Goal: Task Accomplishment & Management: Complete application form

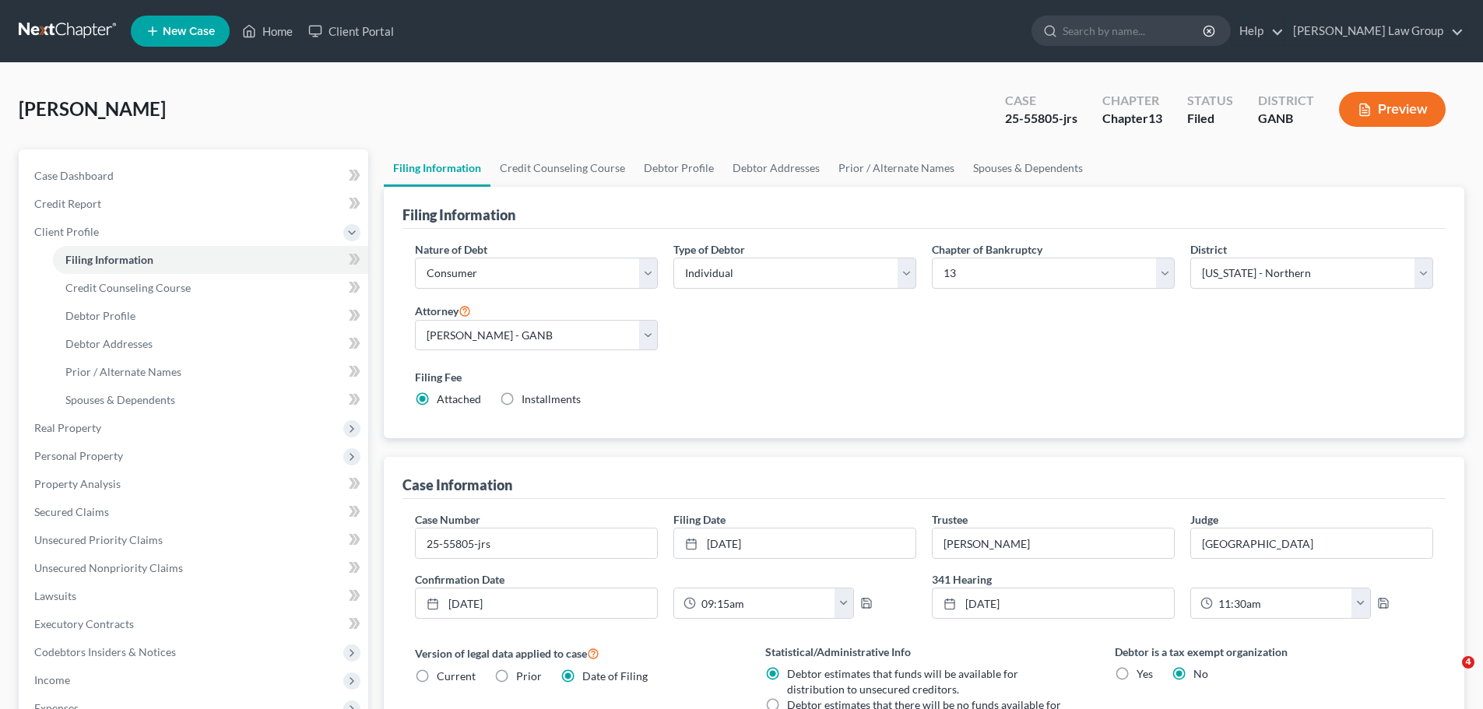
select select "1"
select select "0"
select select "3"
select select "19"
select select "0"
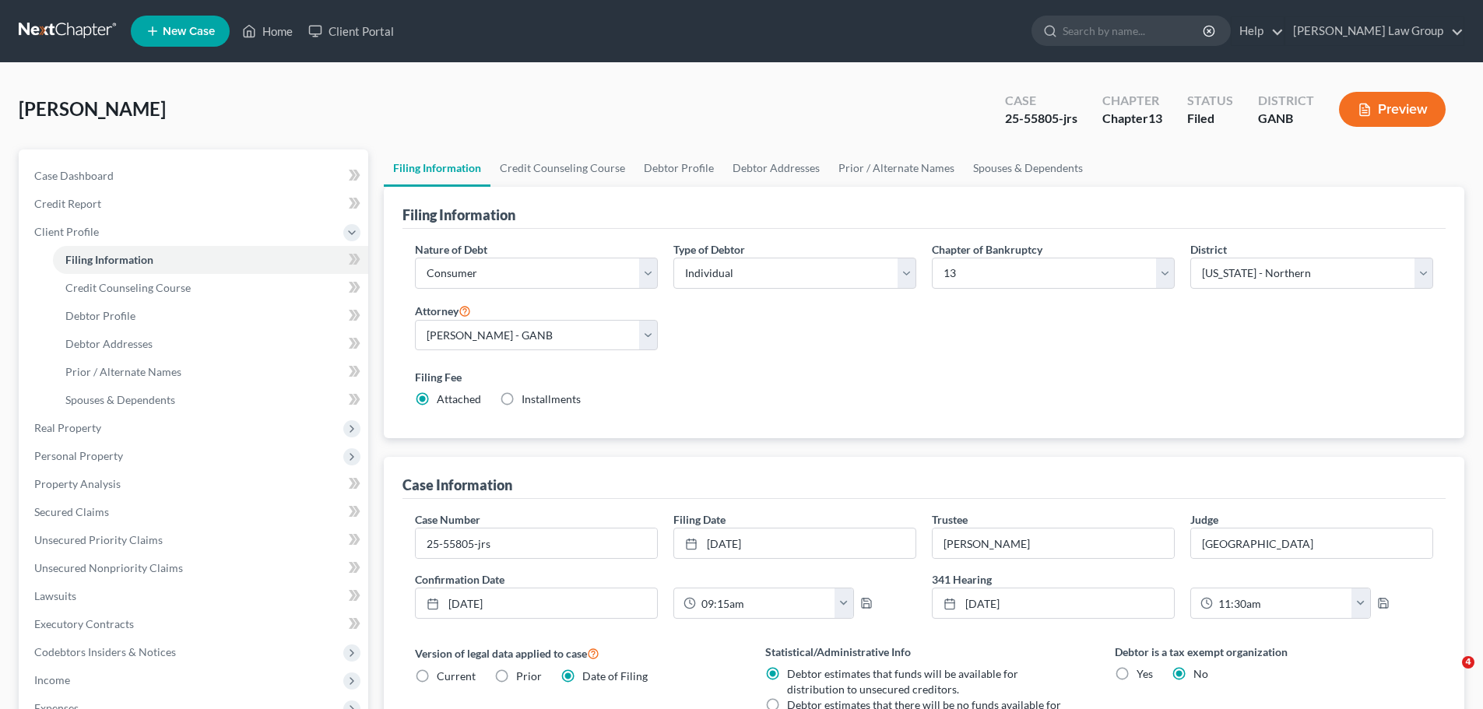
select select "10"
click at [274, 28] on link "Home" at bounding box center [267, 31] width 66 height 28
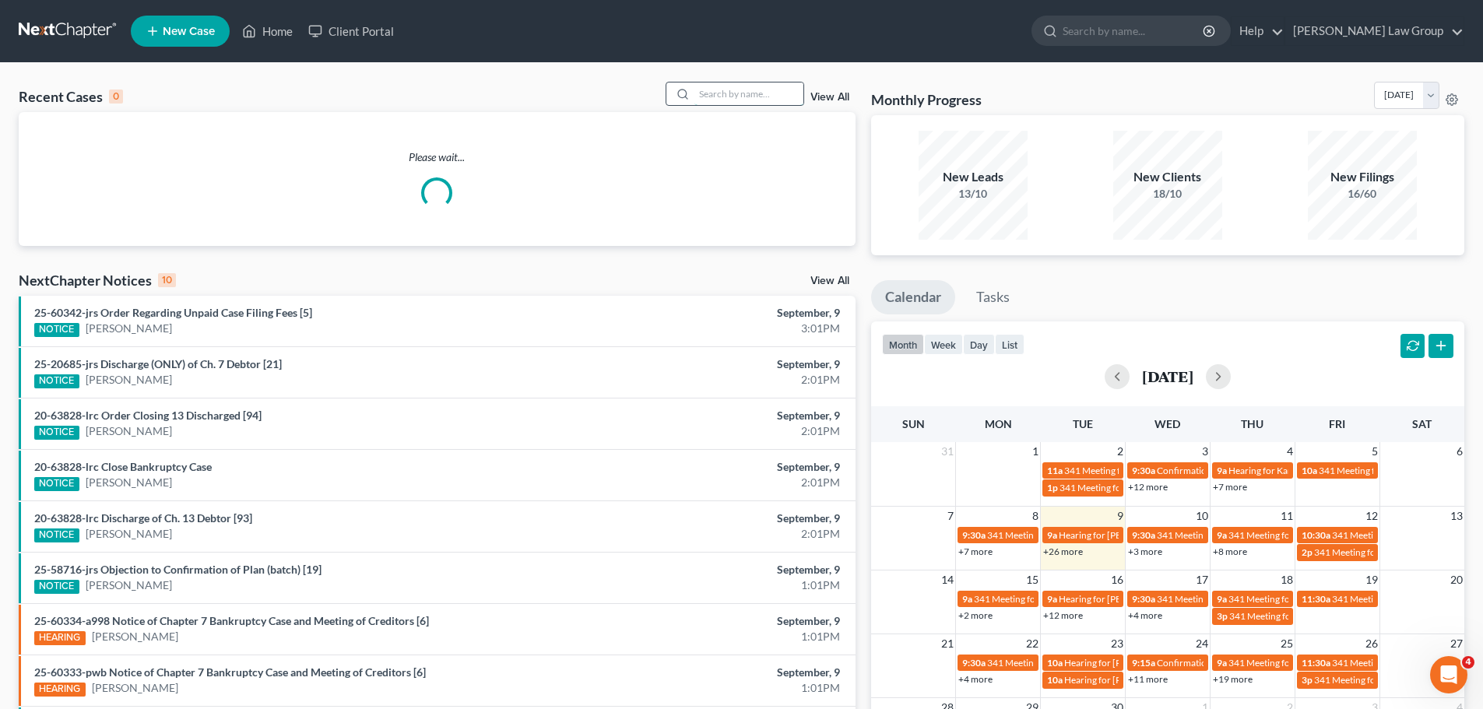
click at [710, 91] on input "search" at bounding box center [748, 93] width 109 height 23
type input "bull"
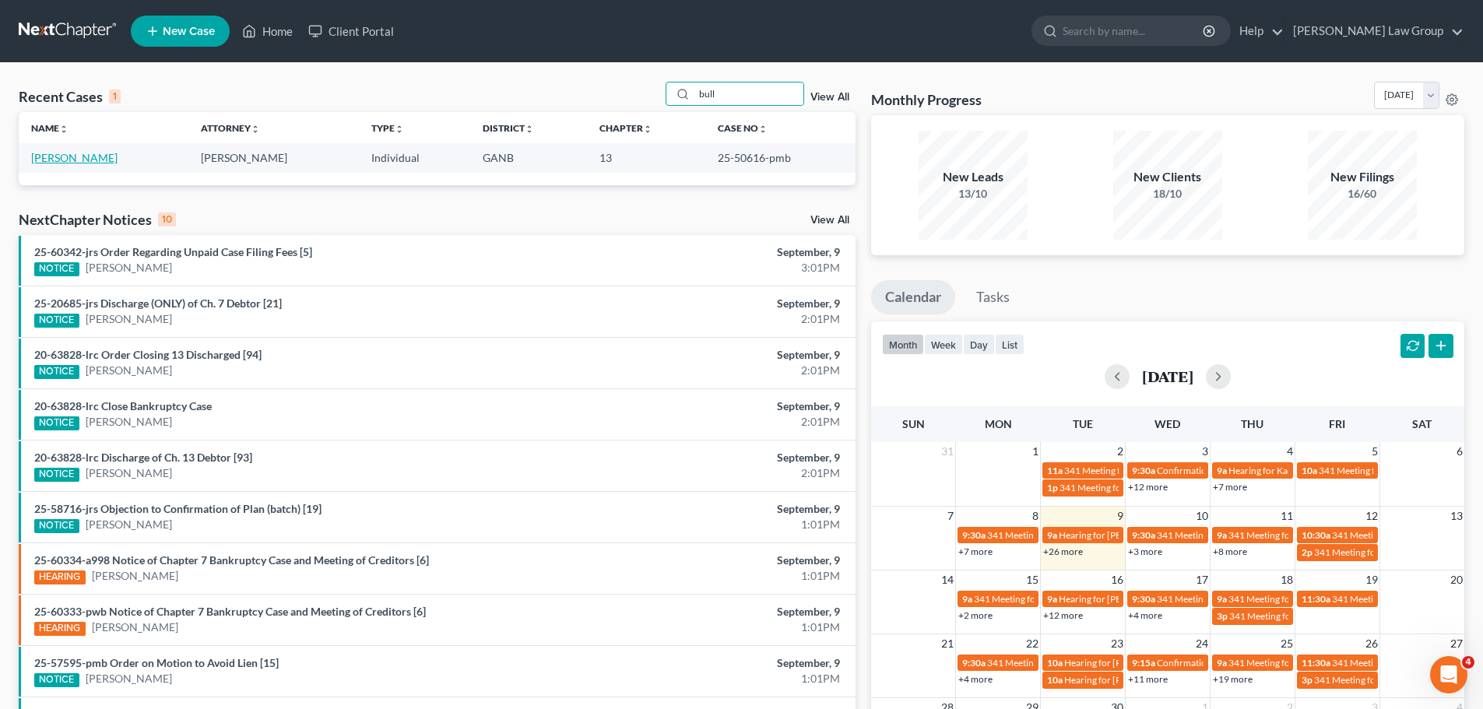
click at [86, 160] on link "[PERSON_NAME]" at bounding box center [74, 157] width 86 height 13
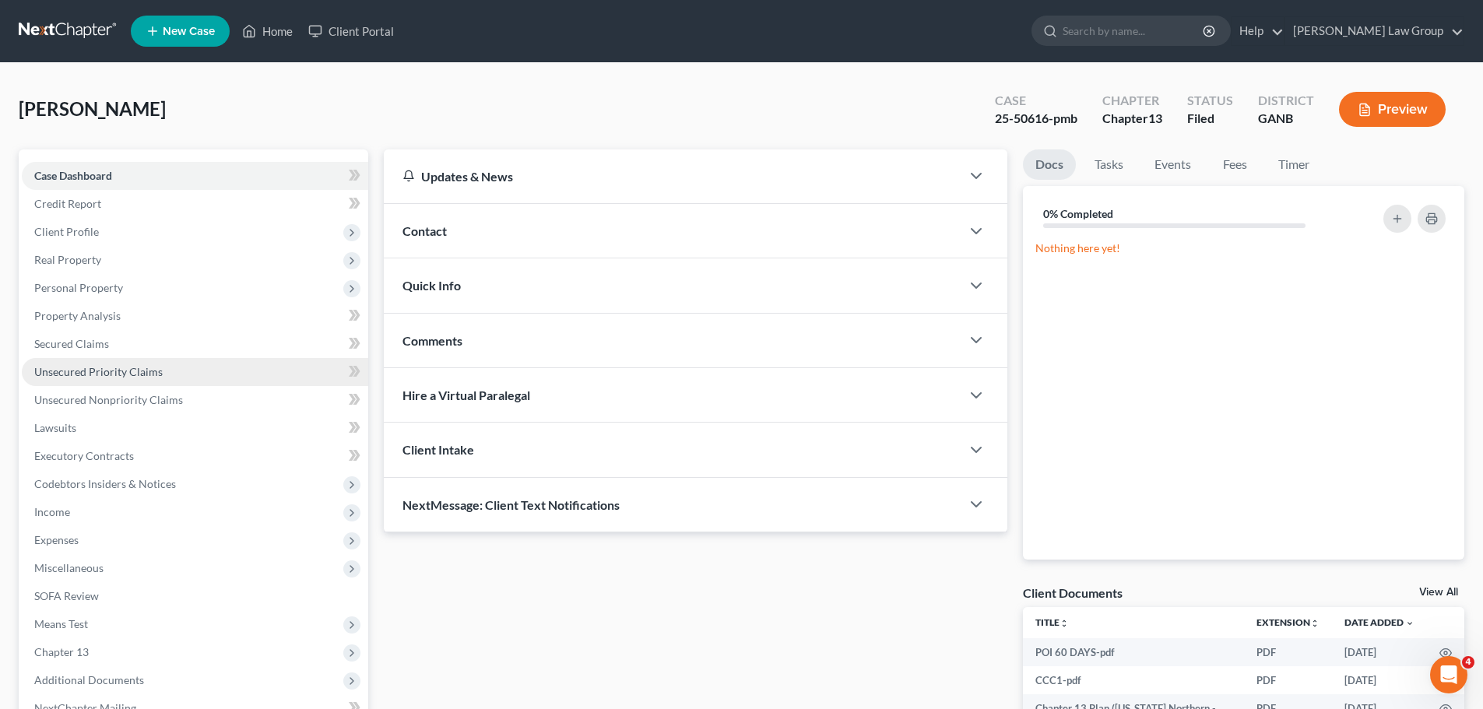
click at [125, 367] on span "Unsecured Priority Claims" at bounding box center [98, 371] width 128 height 13
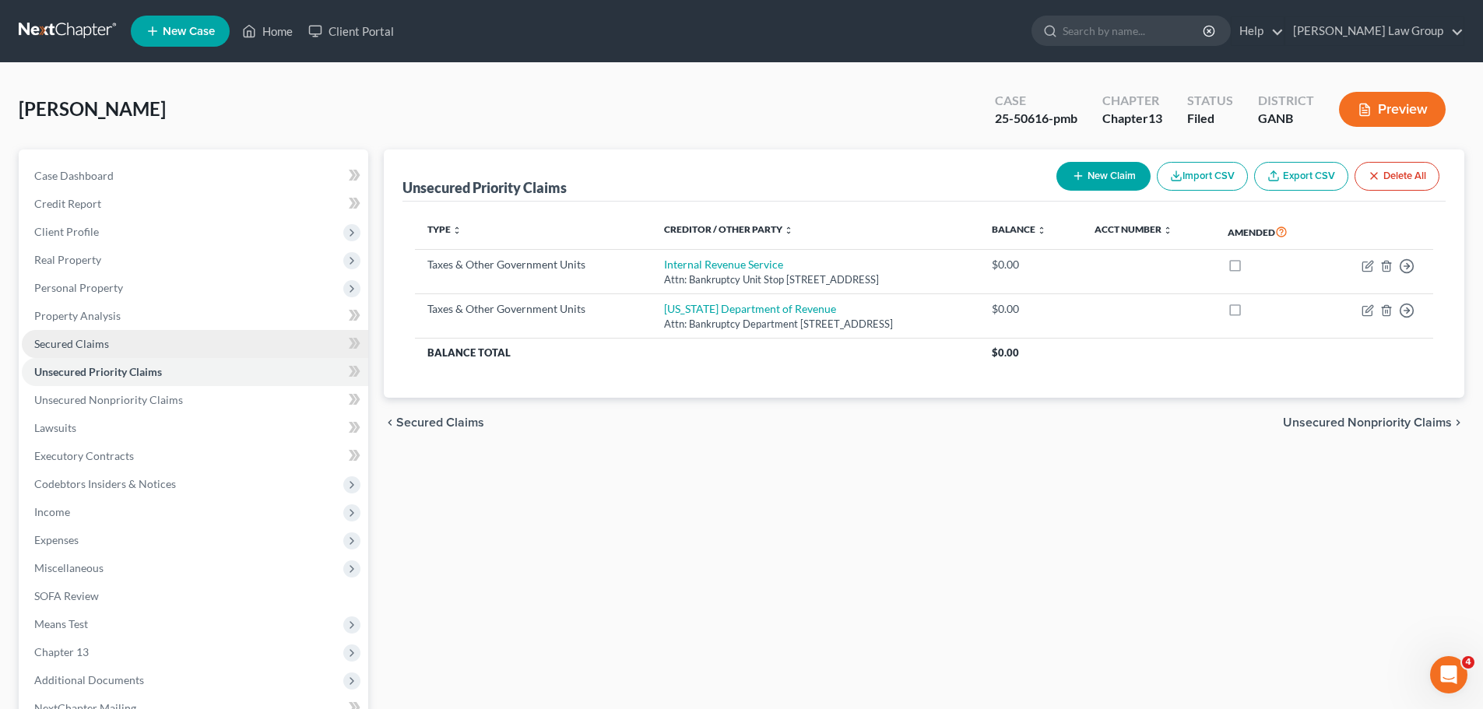
click at [129, 339] on link "Secured Claims" at bounding box center [195, 344] width 346 height 28
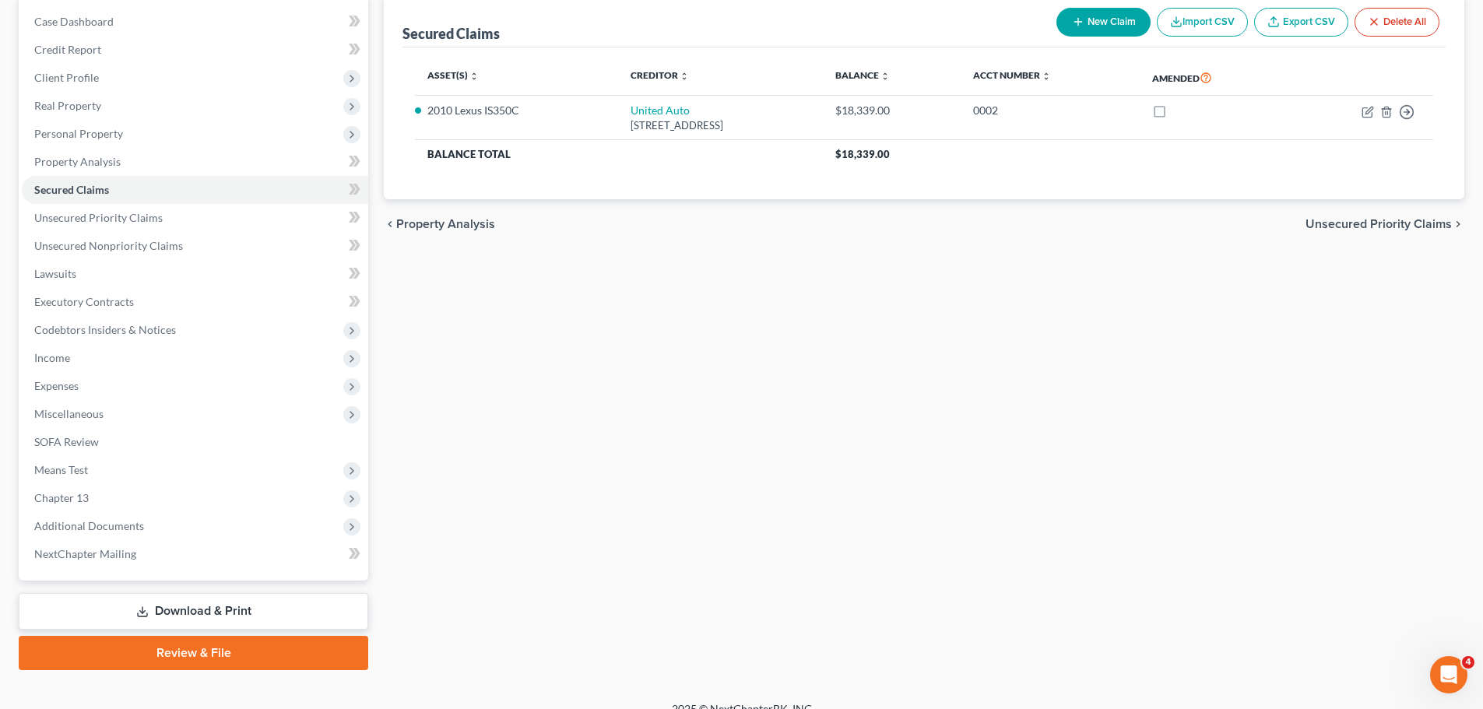
scroll to position [156, 0]
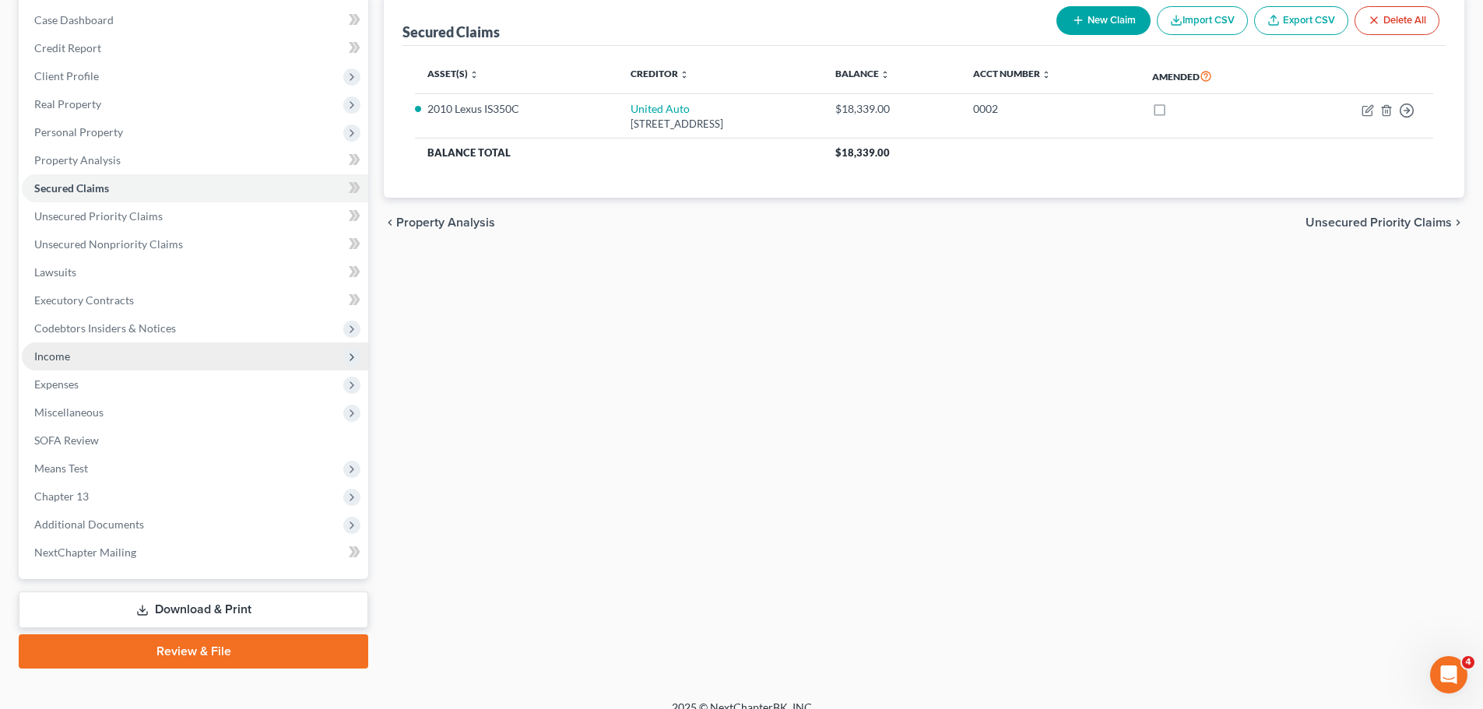
click at [128, 351] on span "Income" at bounding box center [195, 356] width 346 height 28
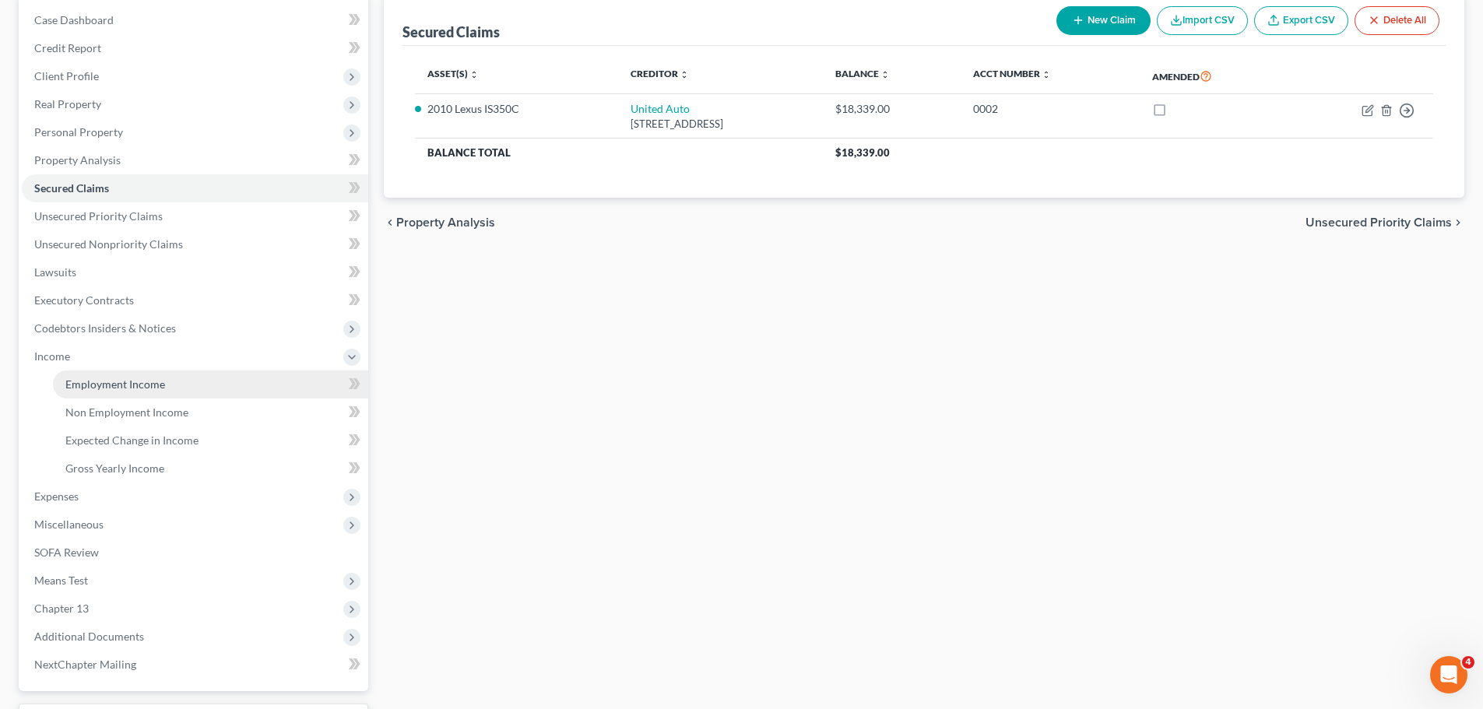
click at [172, 396] on link "Employment Income" at bounding box center [210, 384] width 315 height 28
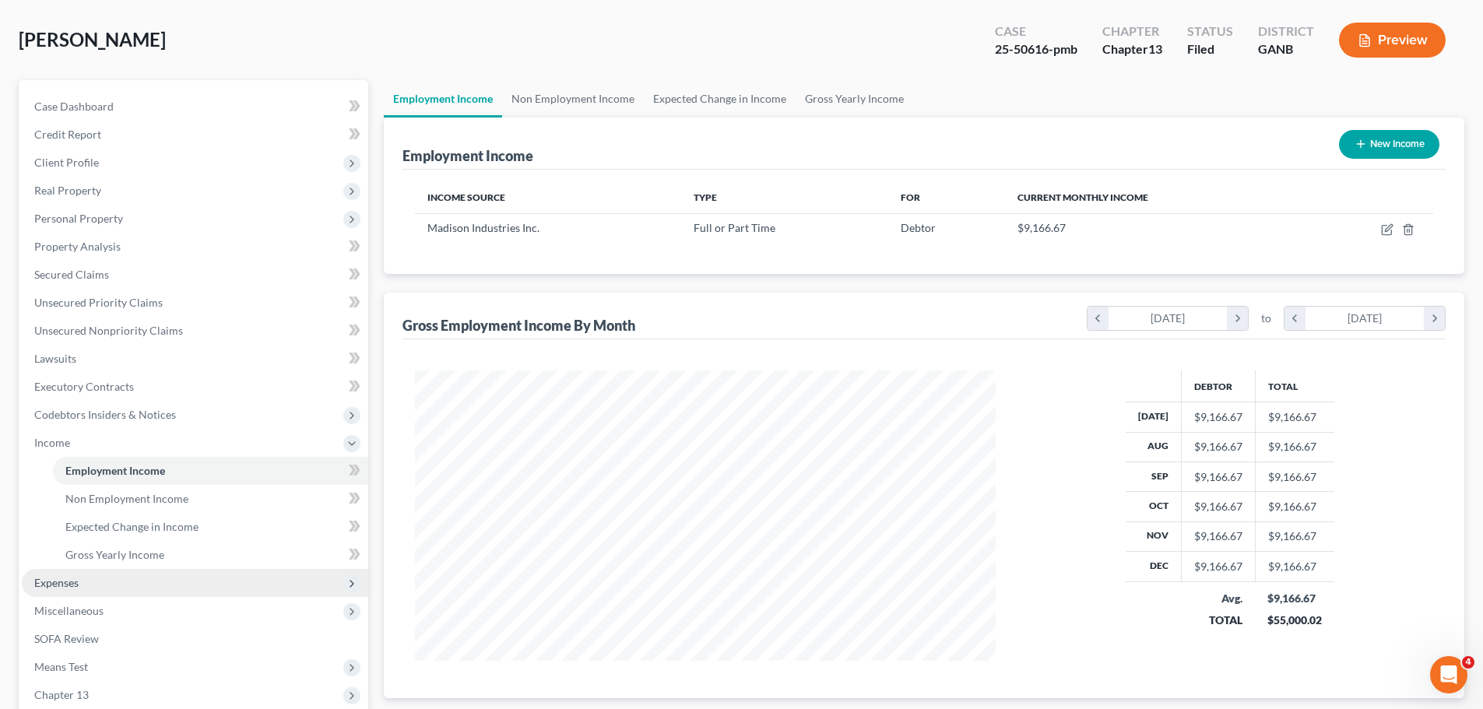
scroll to position [53, 0]
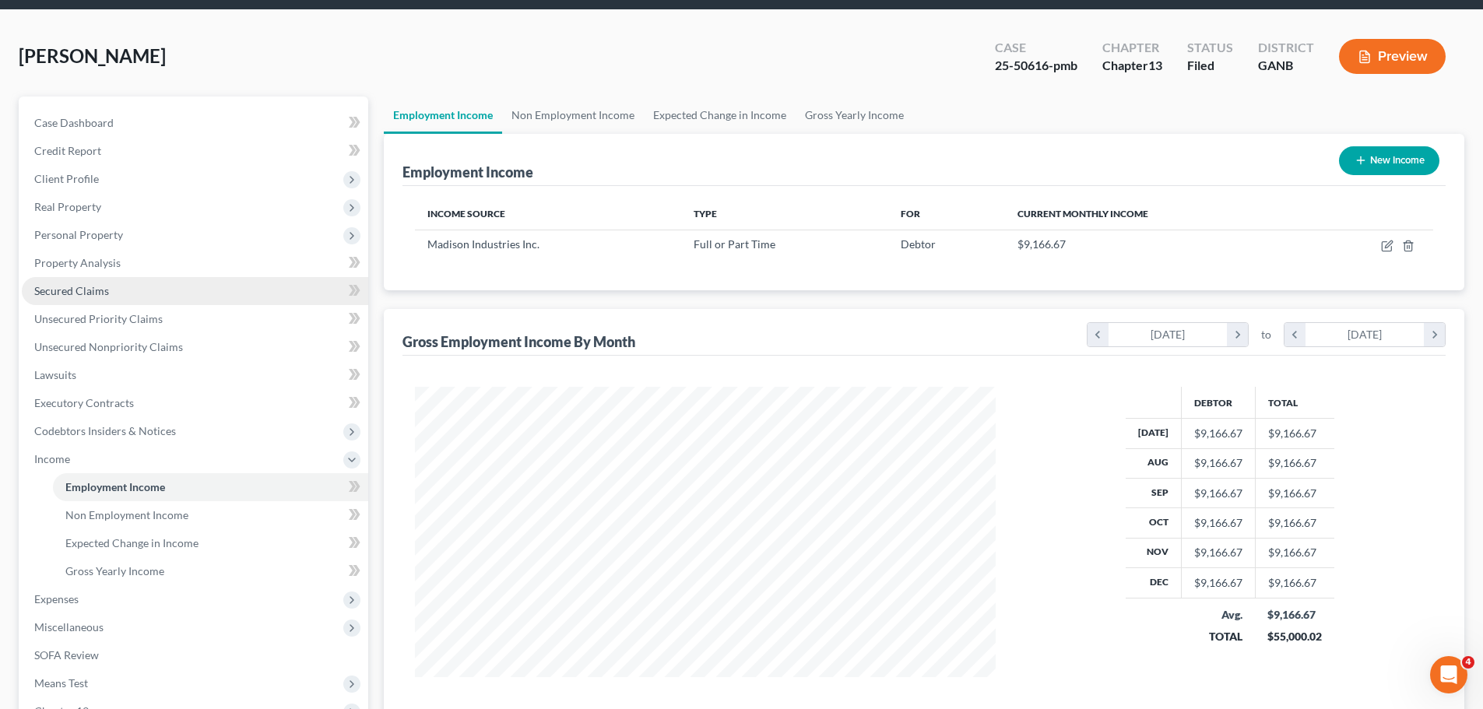
click at [184, 286] on link "Secured Claims" at bounding box center [195, 291] width 346 height 28
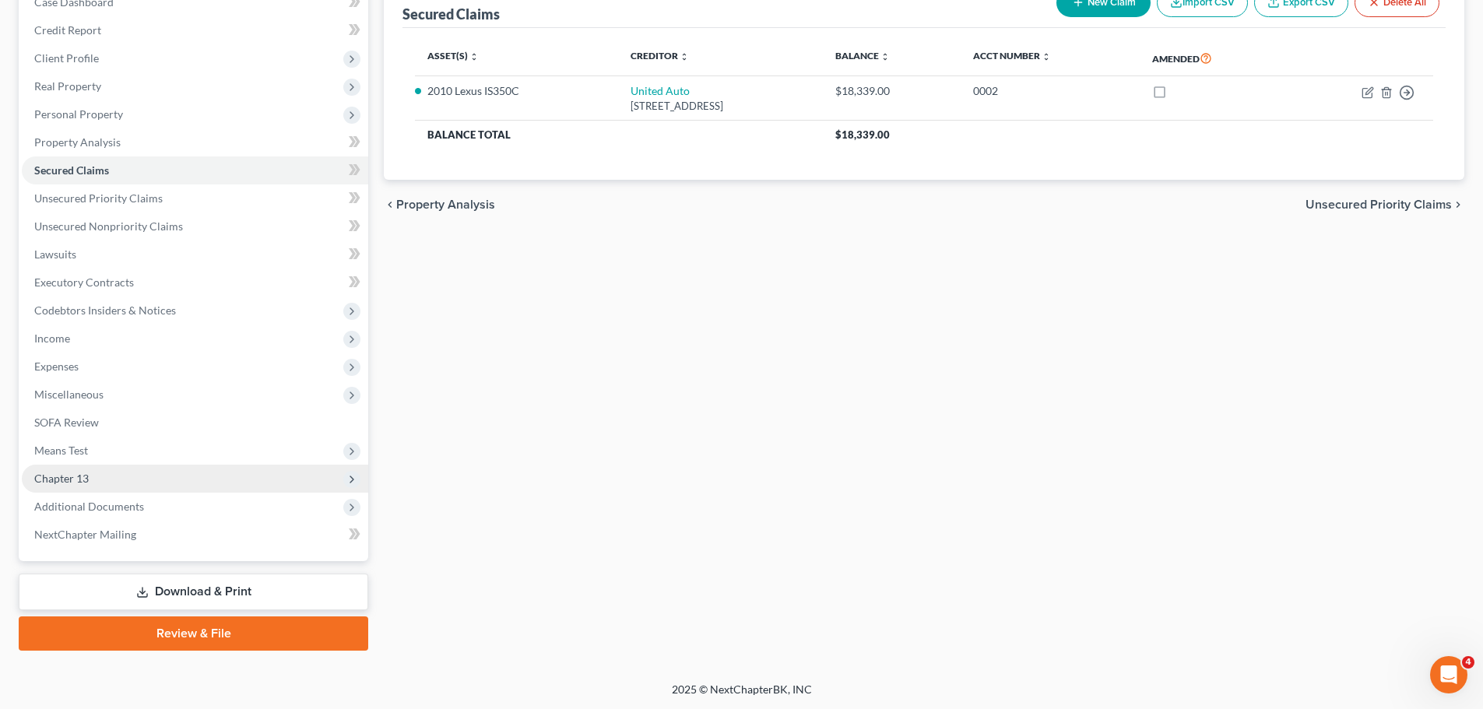
scroll to position [174, 0]
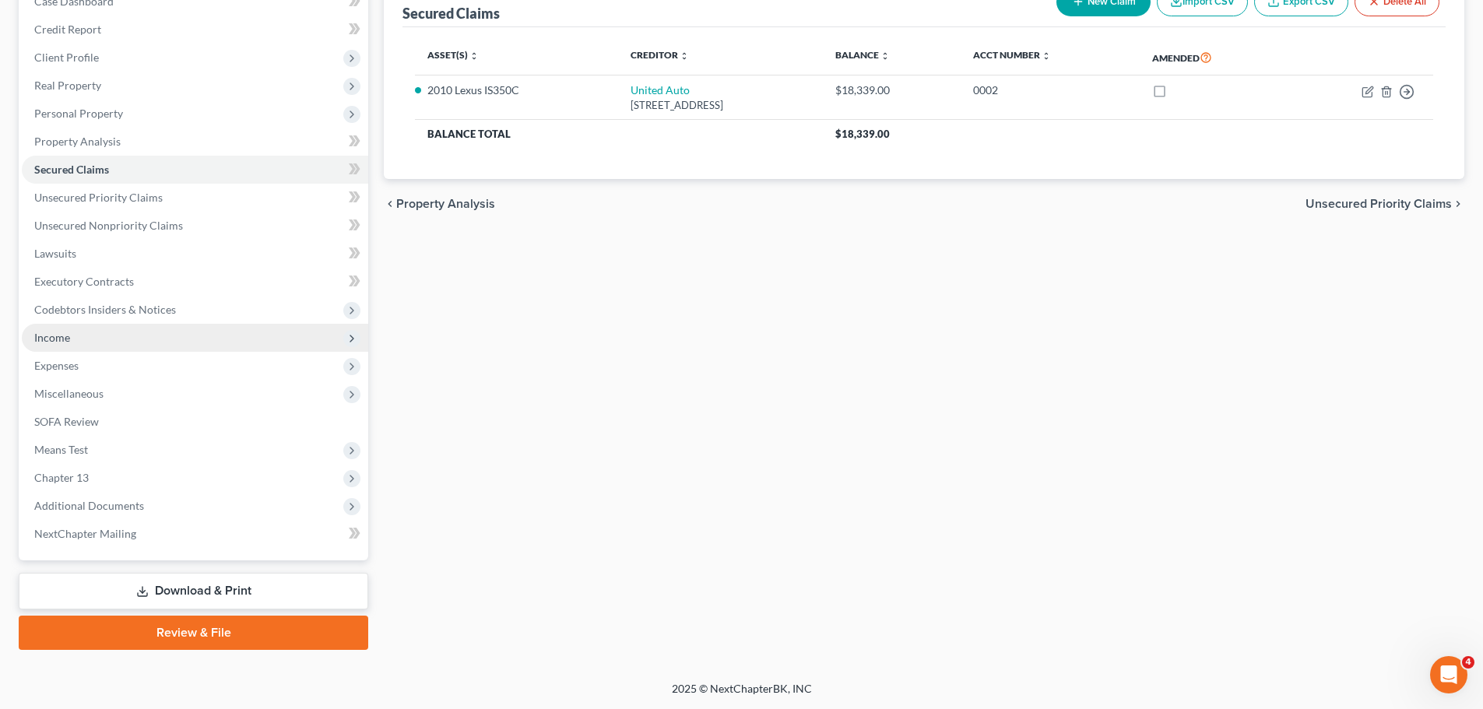
click at [154, 342] on span "Income" at bounding box center [195, 338] width 346 height 28
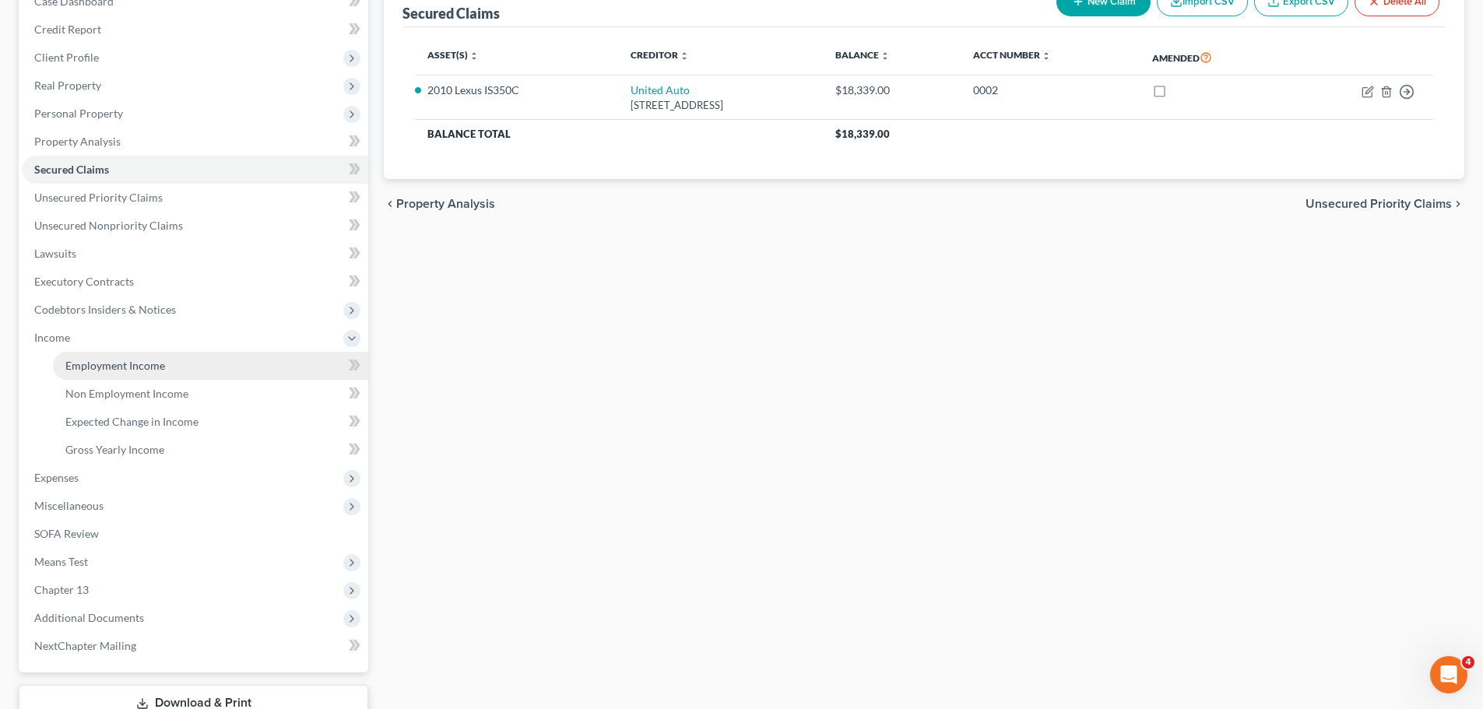
click at [238, 360] on link "Employment Income" at bounding box center [210, 366] width 315 height 28
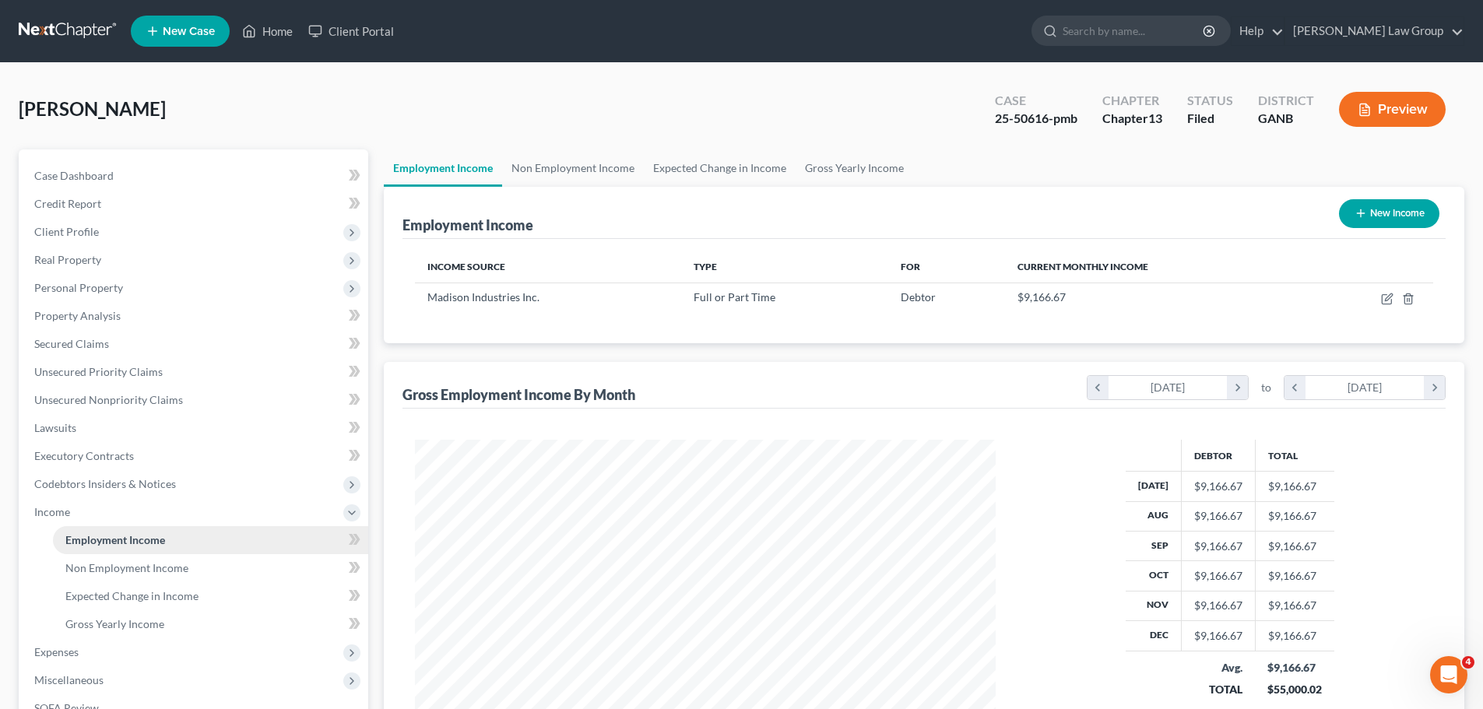
scroll to position [290, 612]
click at [149, 430] on link "Lawsuits" at bounding box center [195, 428] width 346 height 28
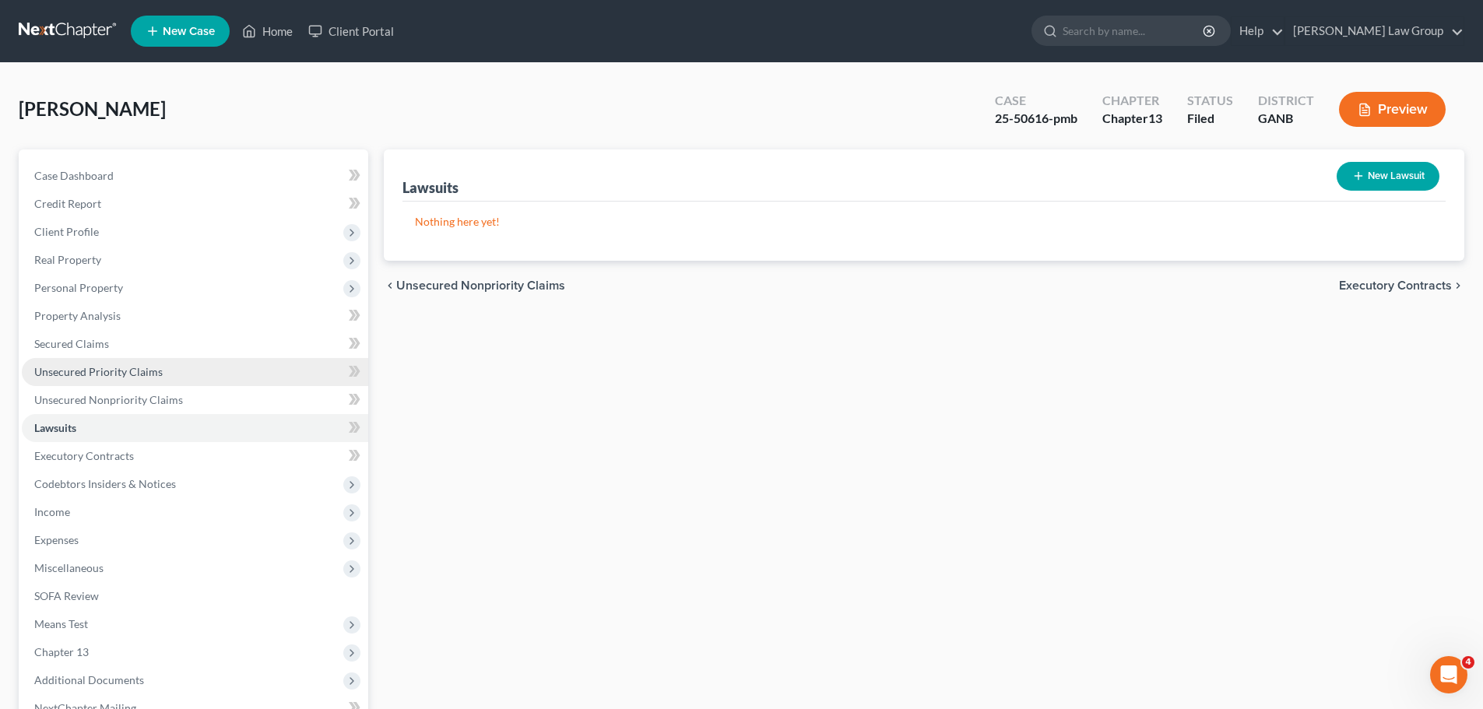
click at [129, 373] on span "Unsecured Priority Claims" at bounding box center [98, 371] width 128 height 13
